Goal: Information Seeking & Learning: Learn about a topic

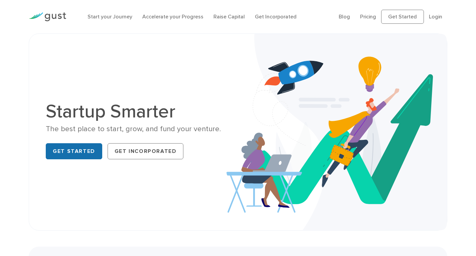
click at [79, 144] on link "Get Started" at bounding box center [74, 151] width 56 height 16
click at [365, 17] on link "Pricing" at bounding box center [368, 16] width 16 height 6
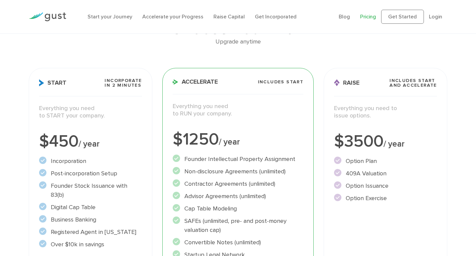
scroll to position [67, 0]
